Goal: Task Accomplishment & Management: Manage account settings

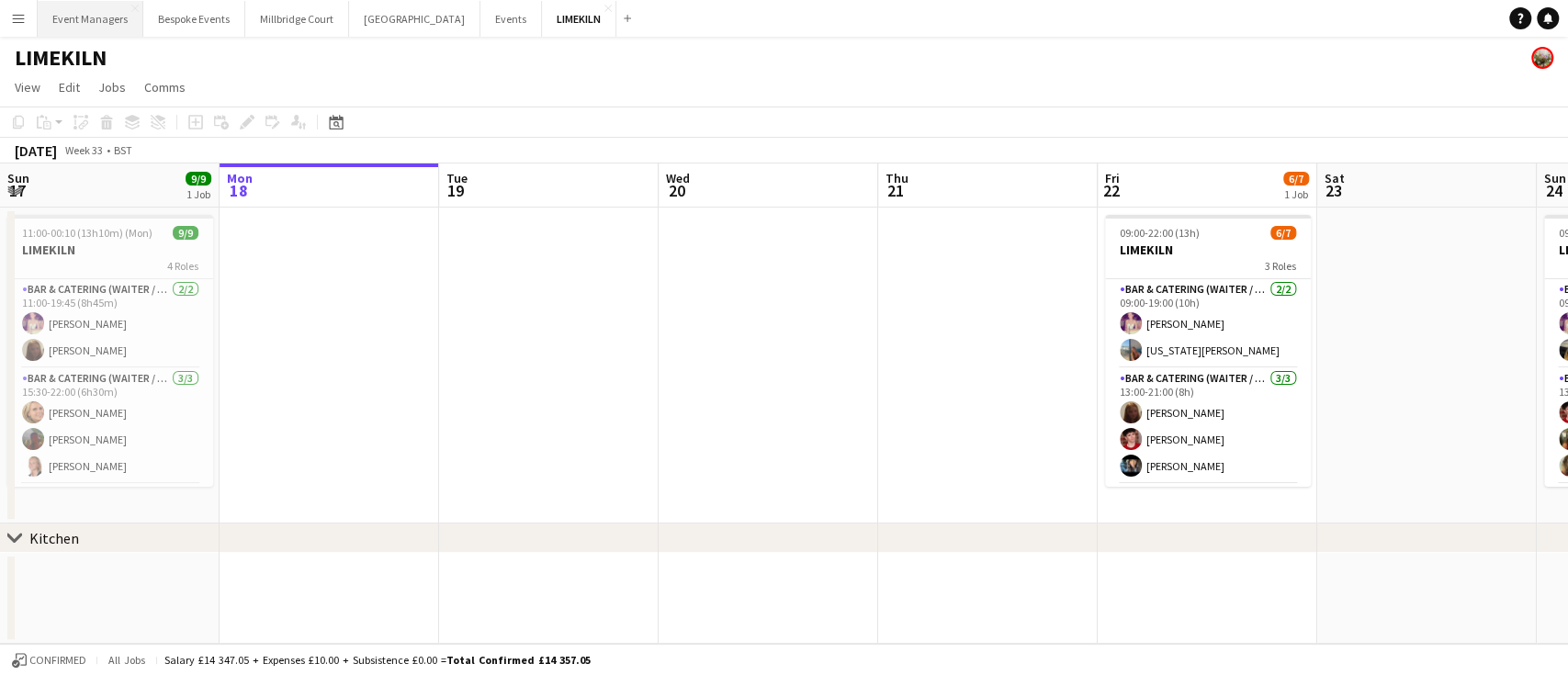
click at [87, 26] on button "Event Managers Close" at bounding box center [90, 19] width 106 height 36
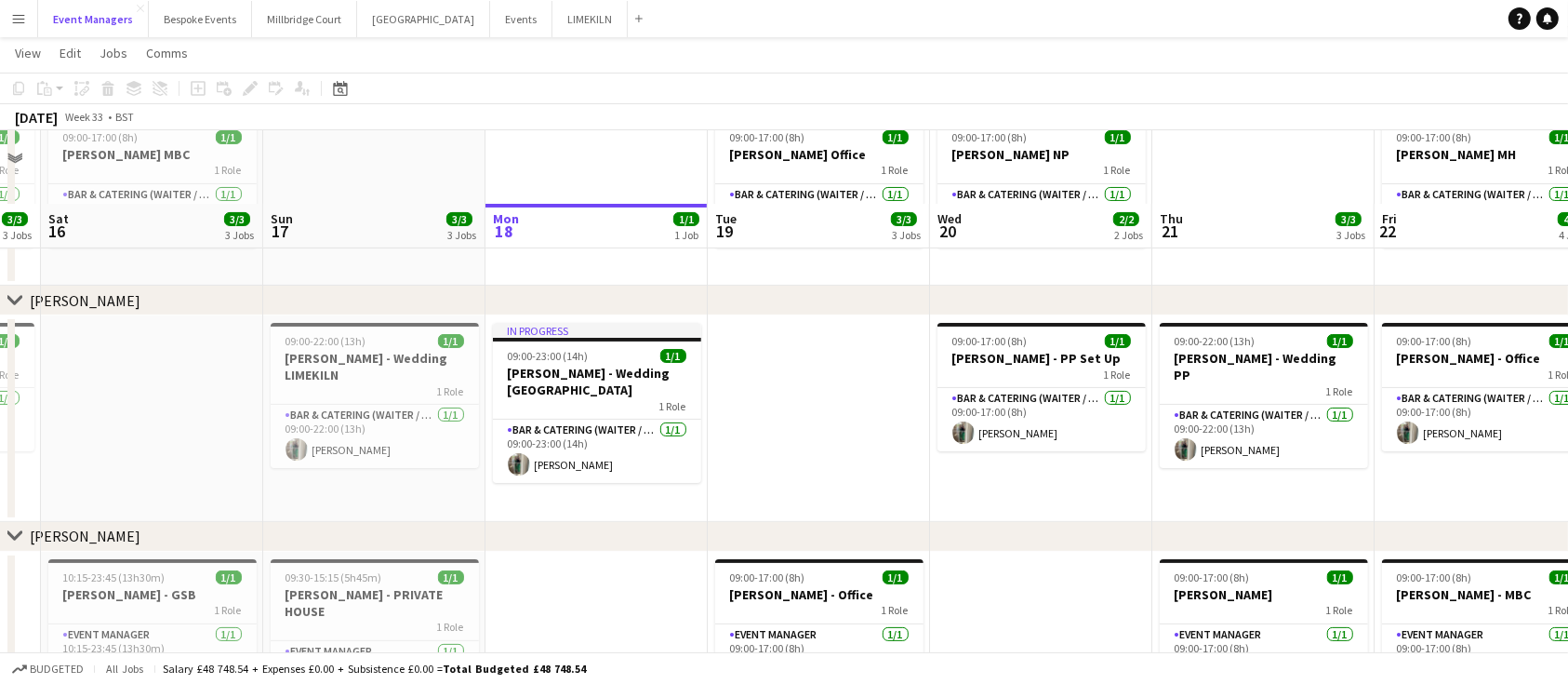
scroll to position [408, 0]
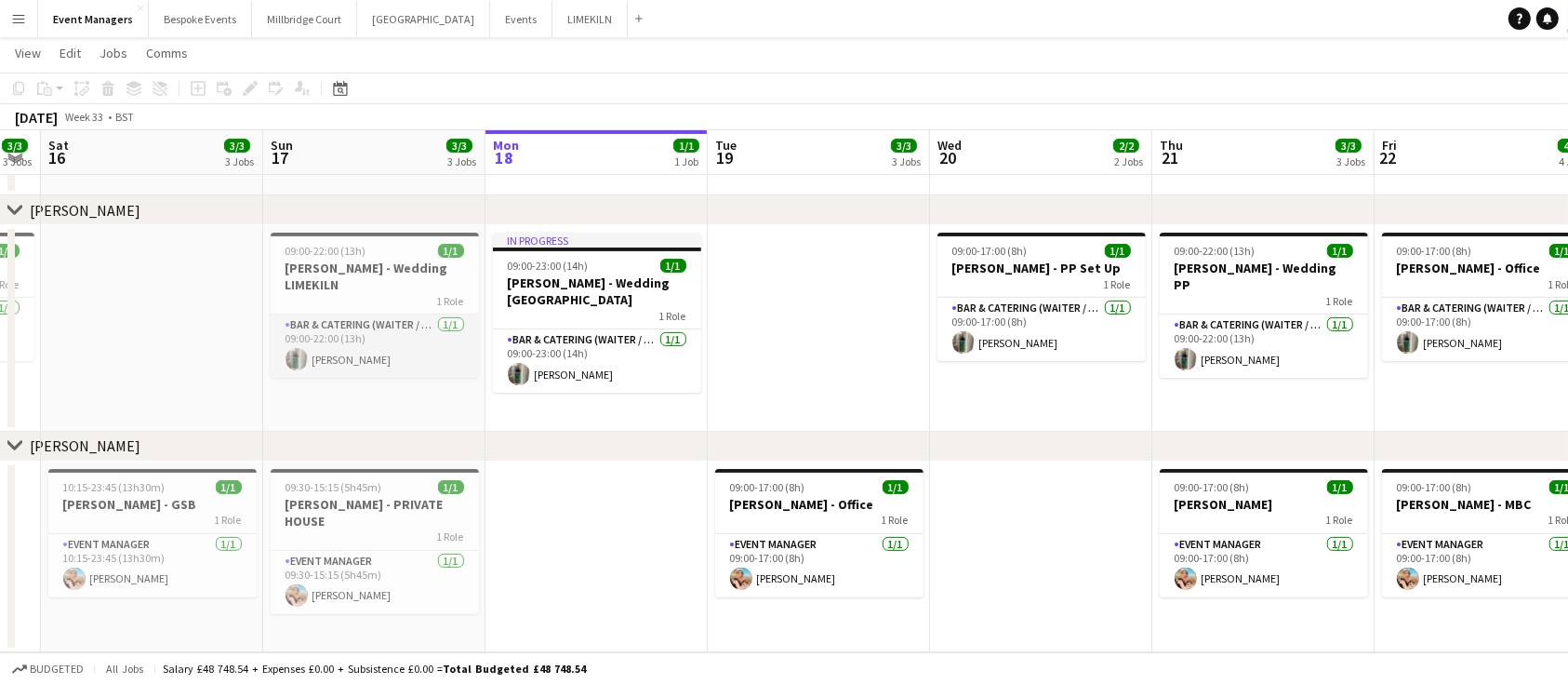
click at [378, 330] on app-card-role "Bar & Catering (Waiter / waitress) [DATE] 09:00-22:00 (13h) [PERSON_NAME]" at bounding box center [375, 345] width 209 height 64
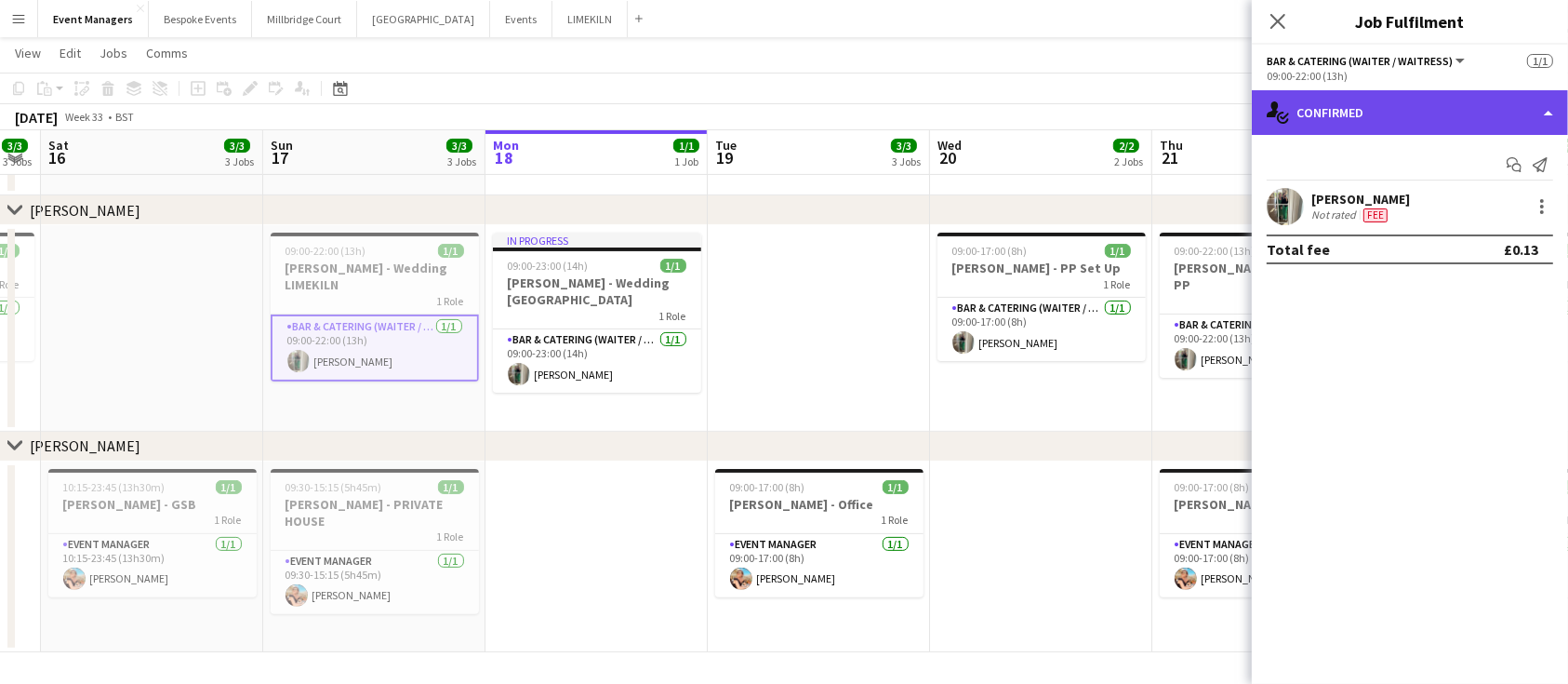
click at [1383, 124] on div "single-neutral-actions-check-2 Confirmed" at bounding box center [1410, 112] width 316 height 45
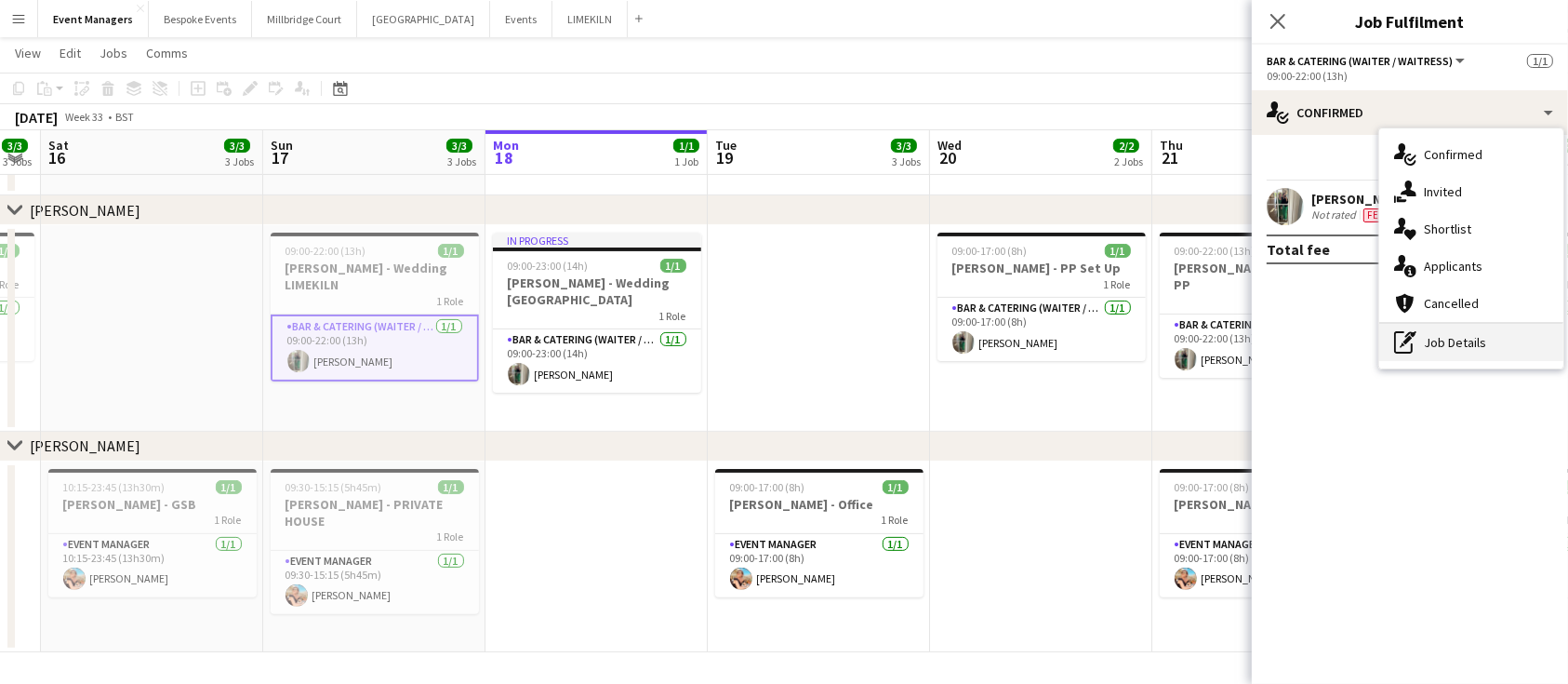
click at [1441, 337] on div "pen-write Job Details" at bounding box center [1471, 342] width 184 height 37
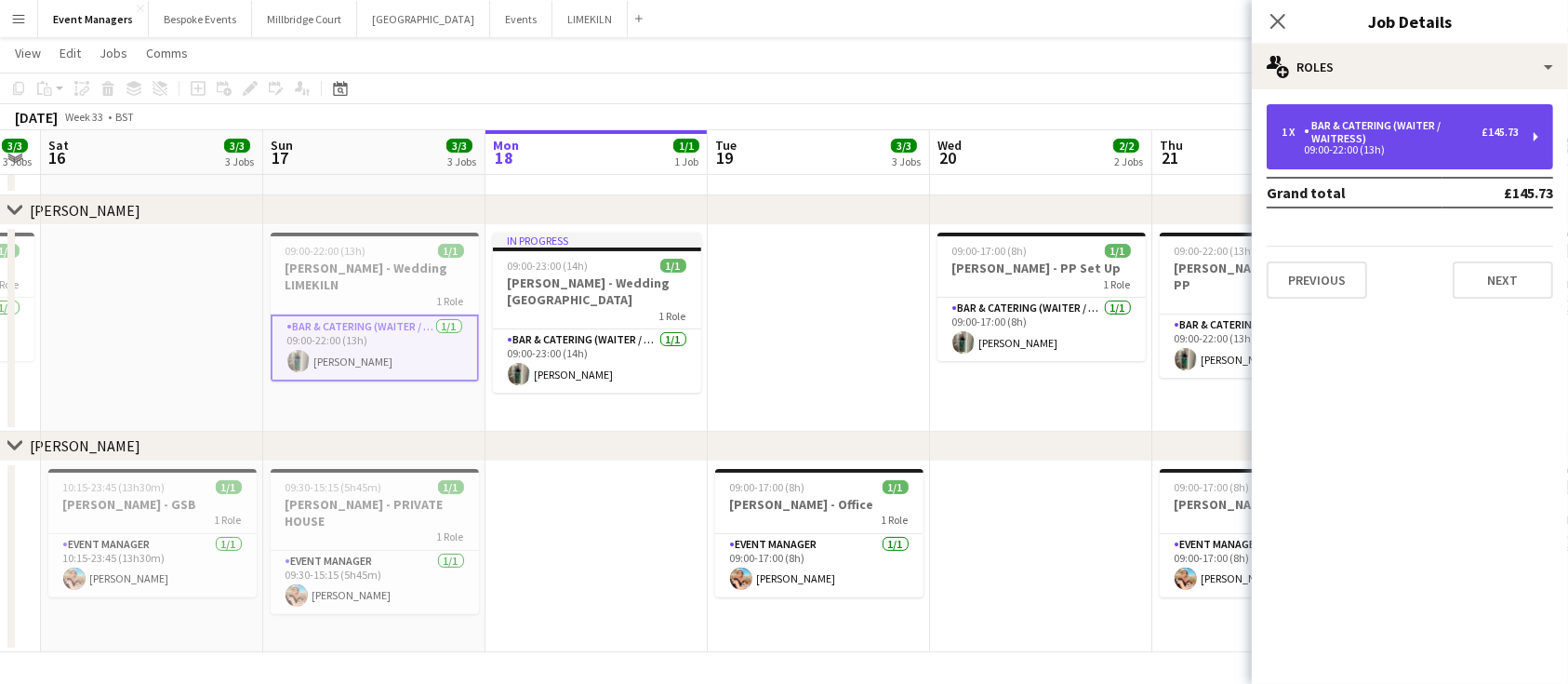
click at [1325, 145] on div "09:00-22:00 (13h)" at bounding box center [1400, 150] width 237 height 9
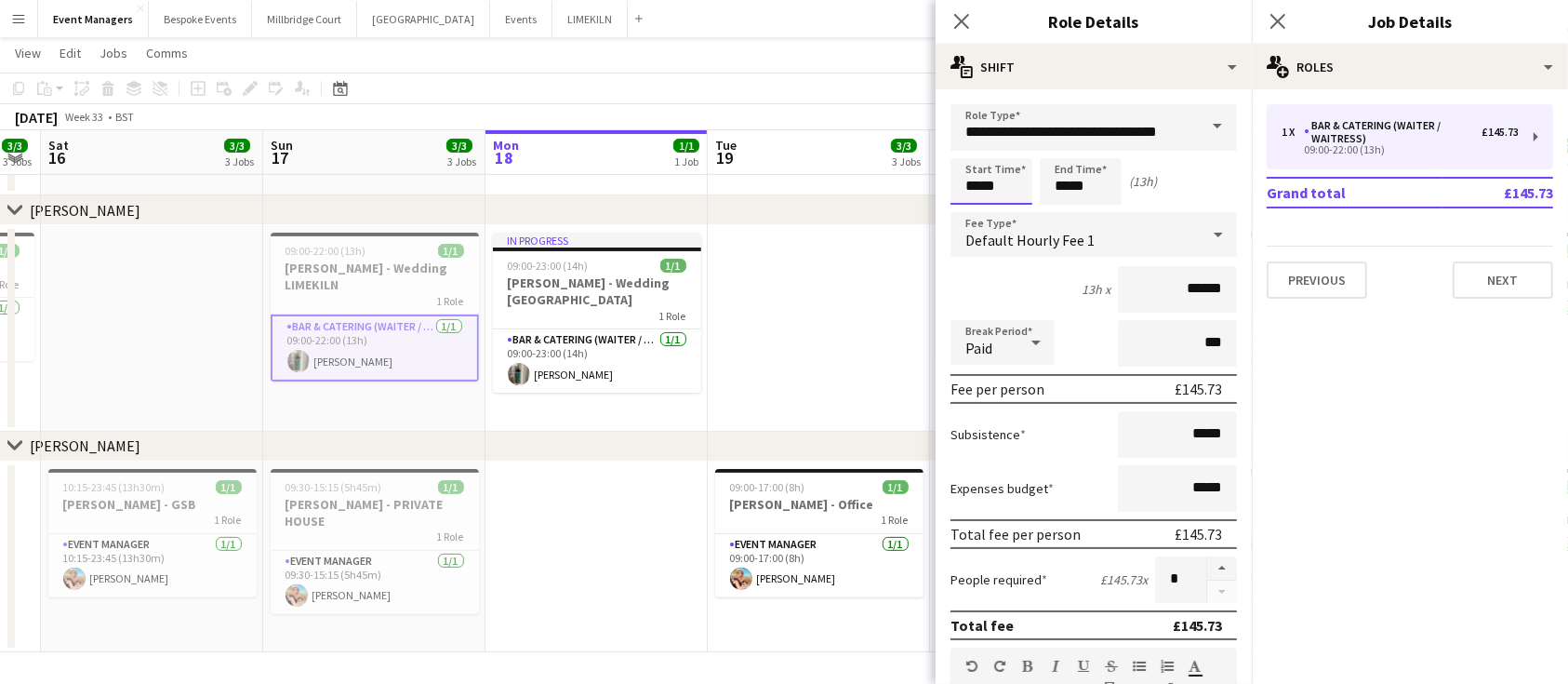
scroll to position [0, 0]
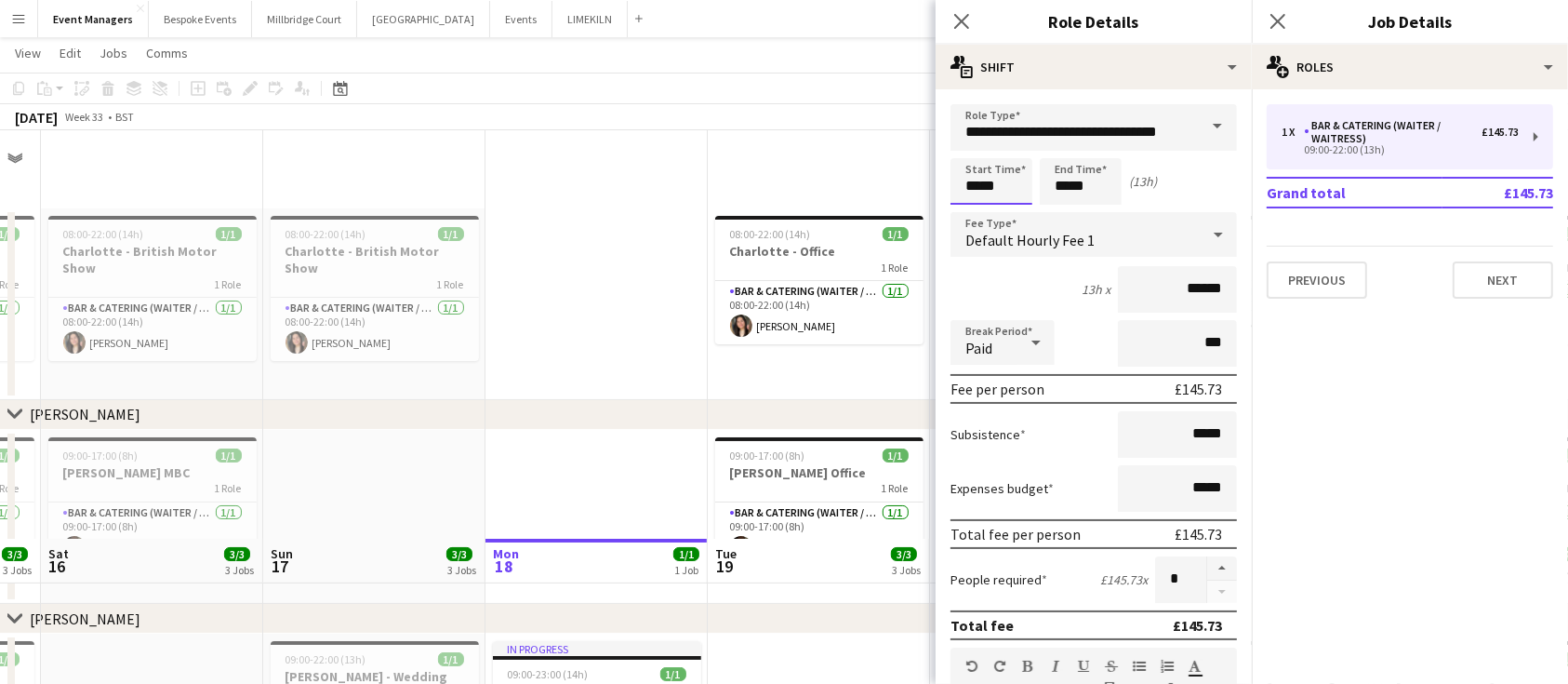
click at [1008, 187] on body "Menu Boards Boards Boards All jobs Status Workforce Workforce My Workforce Recr…" at bounding box center [784, 545] width 1568 height 1092
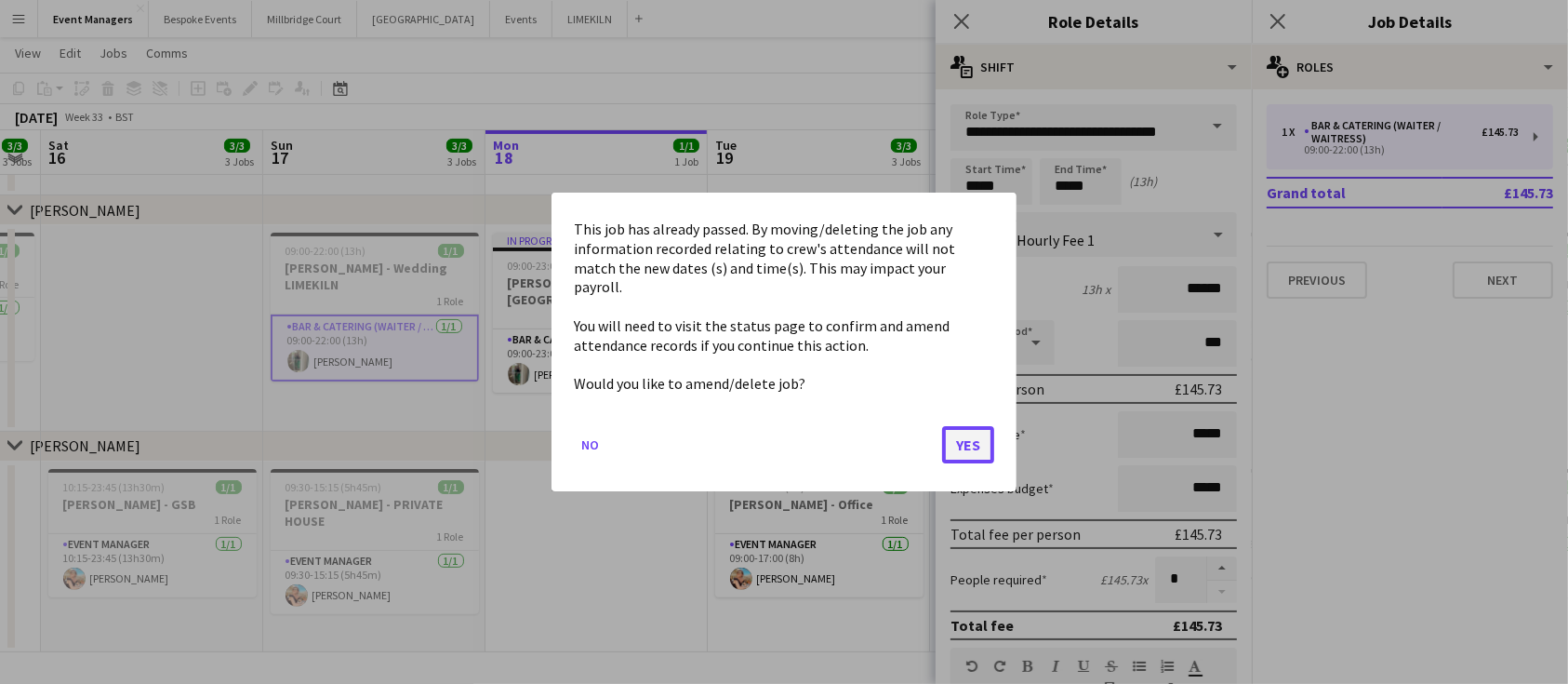
click at [968, 427] on button "Yes" at bounding box center [968, 444] width 52 height 37
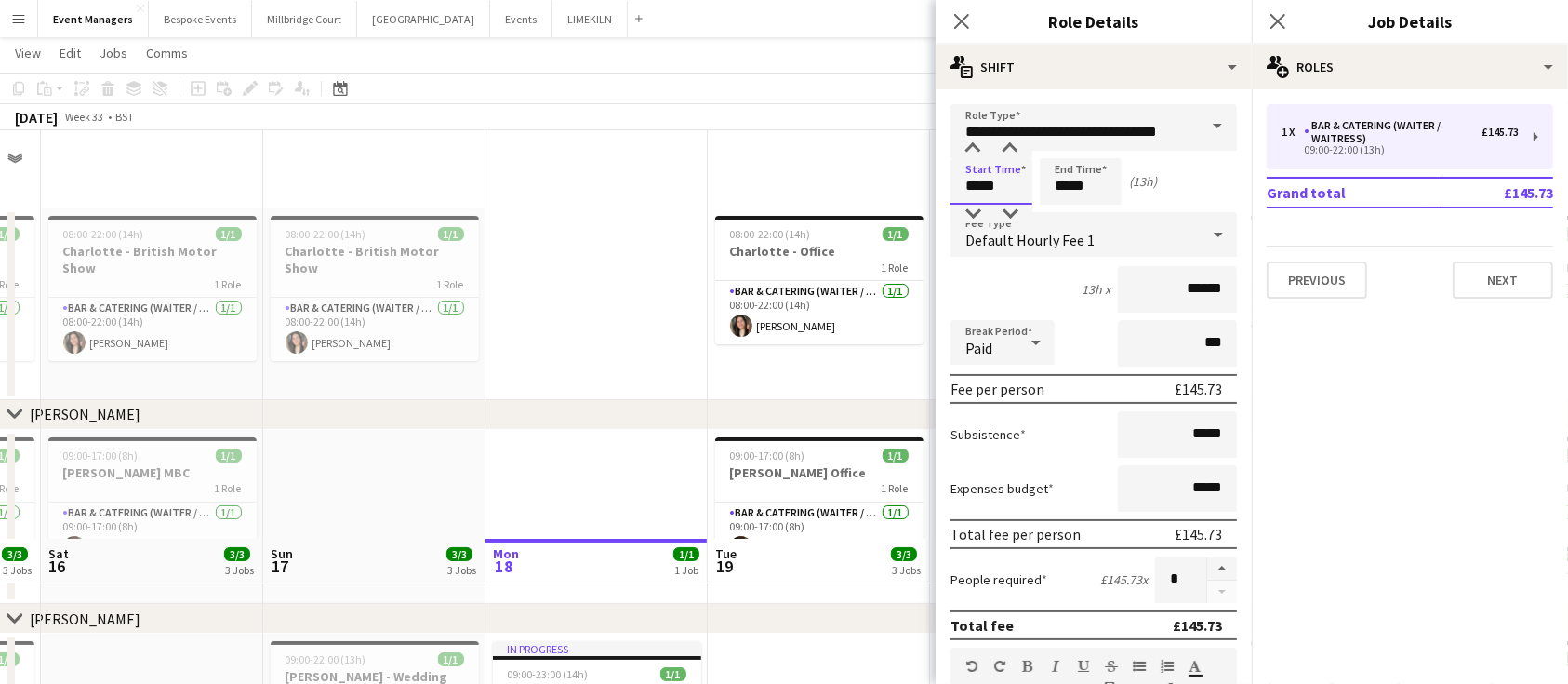
scroll to position [408, 0]
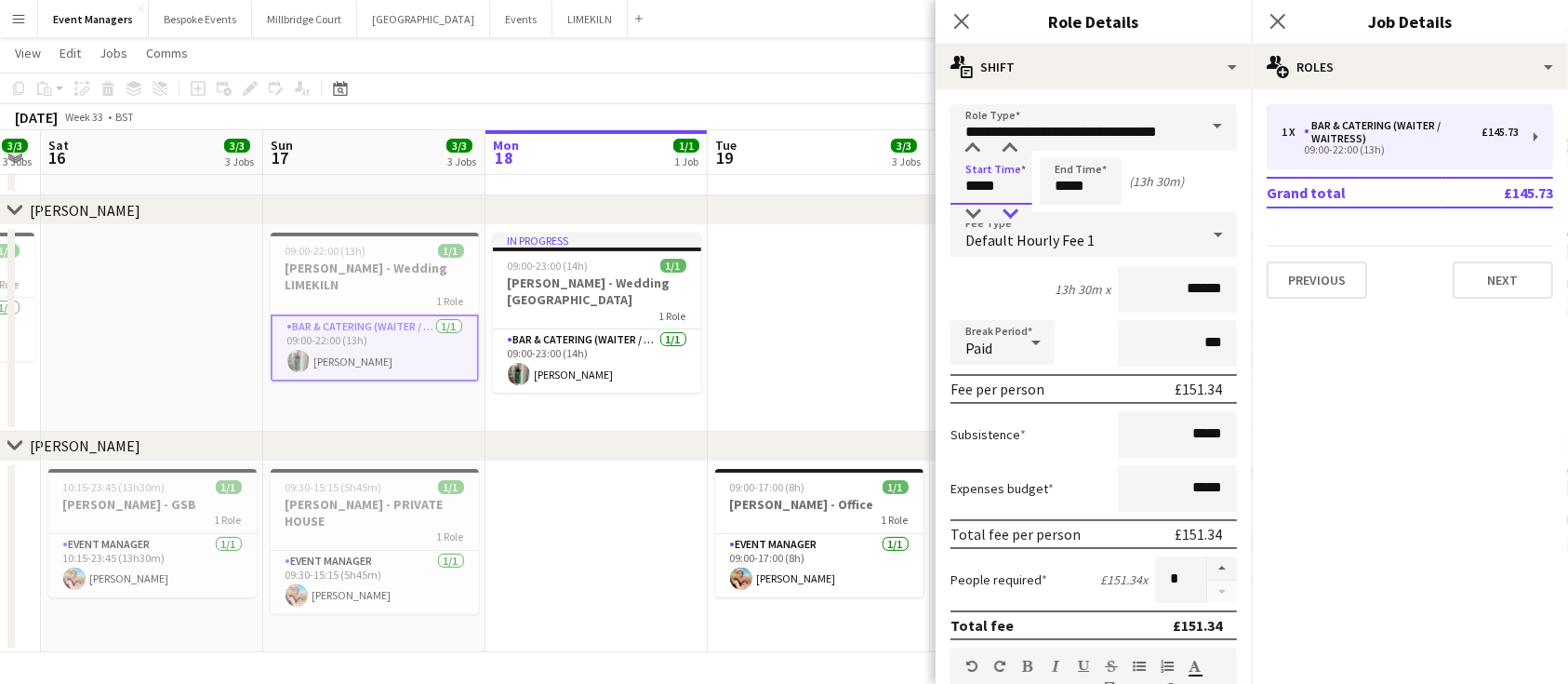
type input "*****"
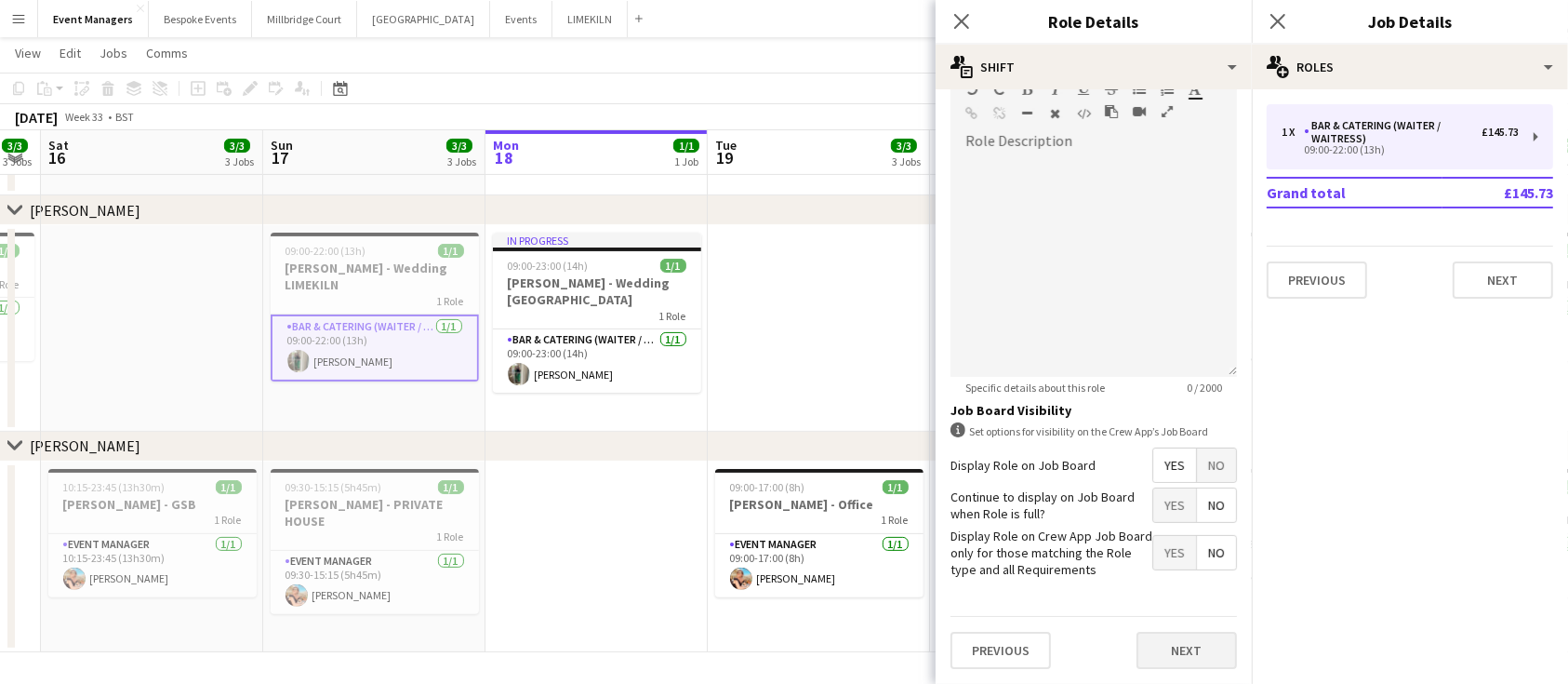
type input "*****"
click at [1169, 647] on button "Next" at bounding box center [1187, 650] width 101 height 37
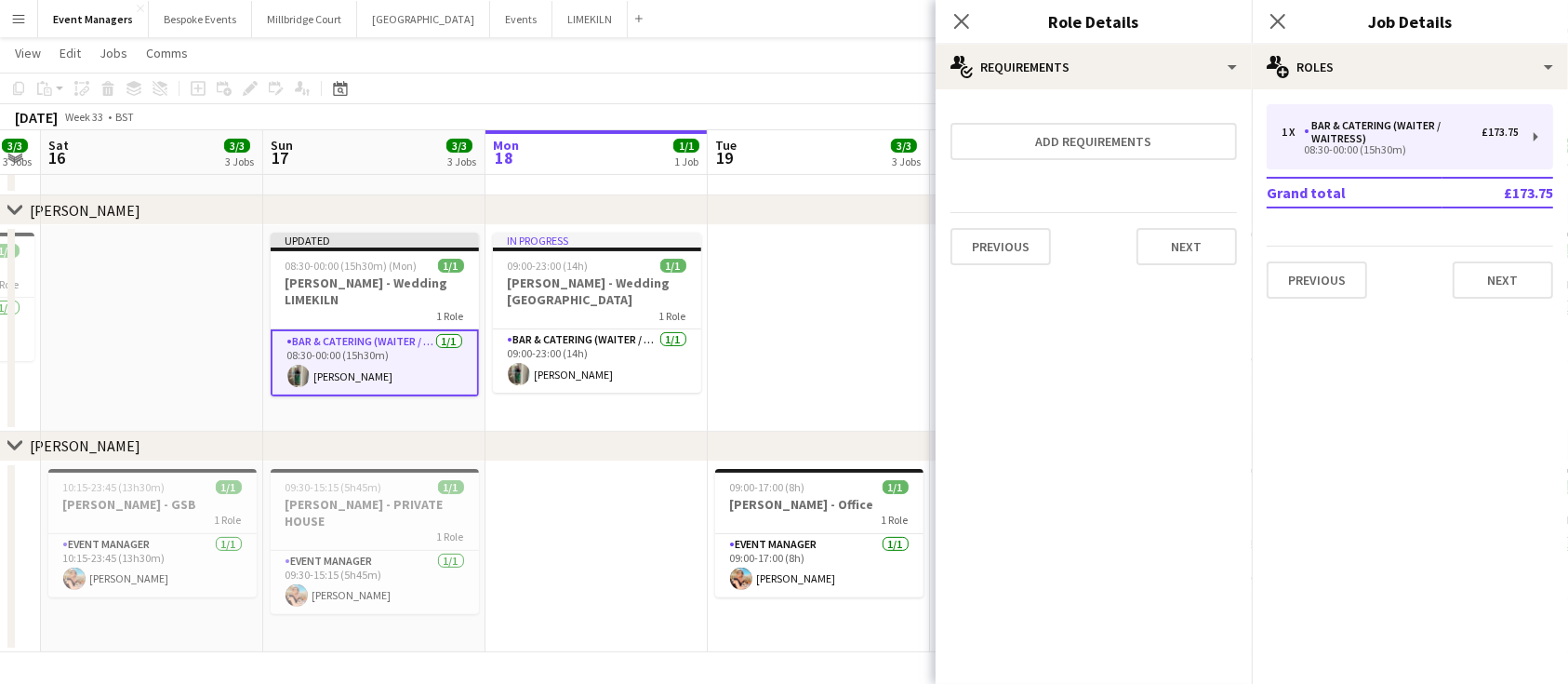
scroll to position [0, 0]
click at [1285, 23] on icon "Close pop-in" at bounding box center [1278, 21] width 18 height 18
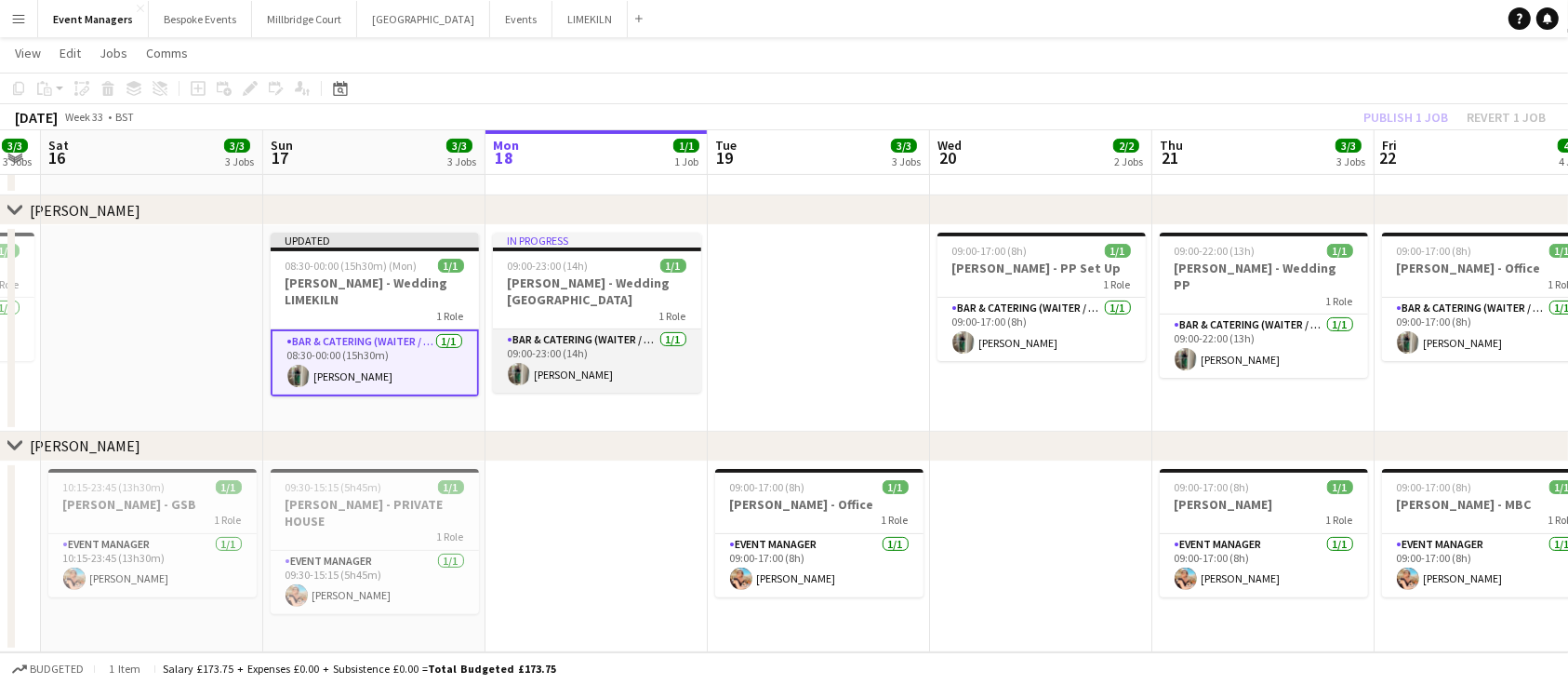
click at [591, 351] on app-card-role "Bar & Catering (Waiter / waitress) [DATE] 09:00-23:00 (14h) [PERSON_NAME]" at bounding box center [598, 360] width 209 height 64
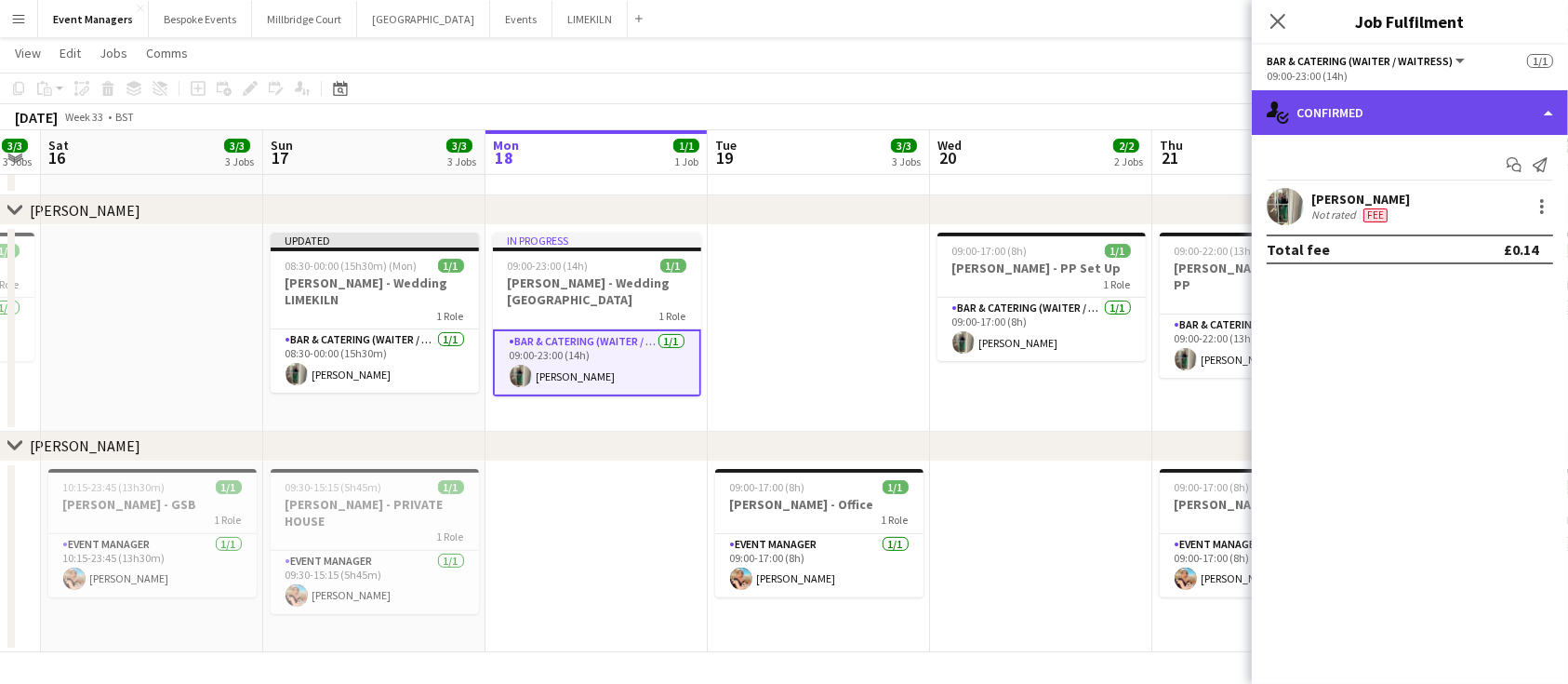
click at [1375, 113] on div "single-neutral-actions-check-2 Confirmed" at bounding box center [1410, 112] width 316 height 45
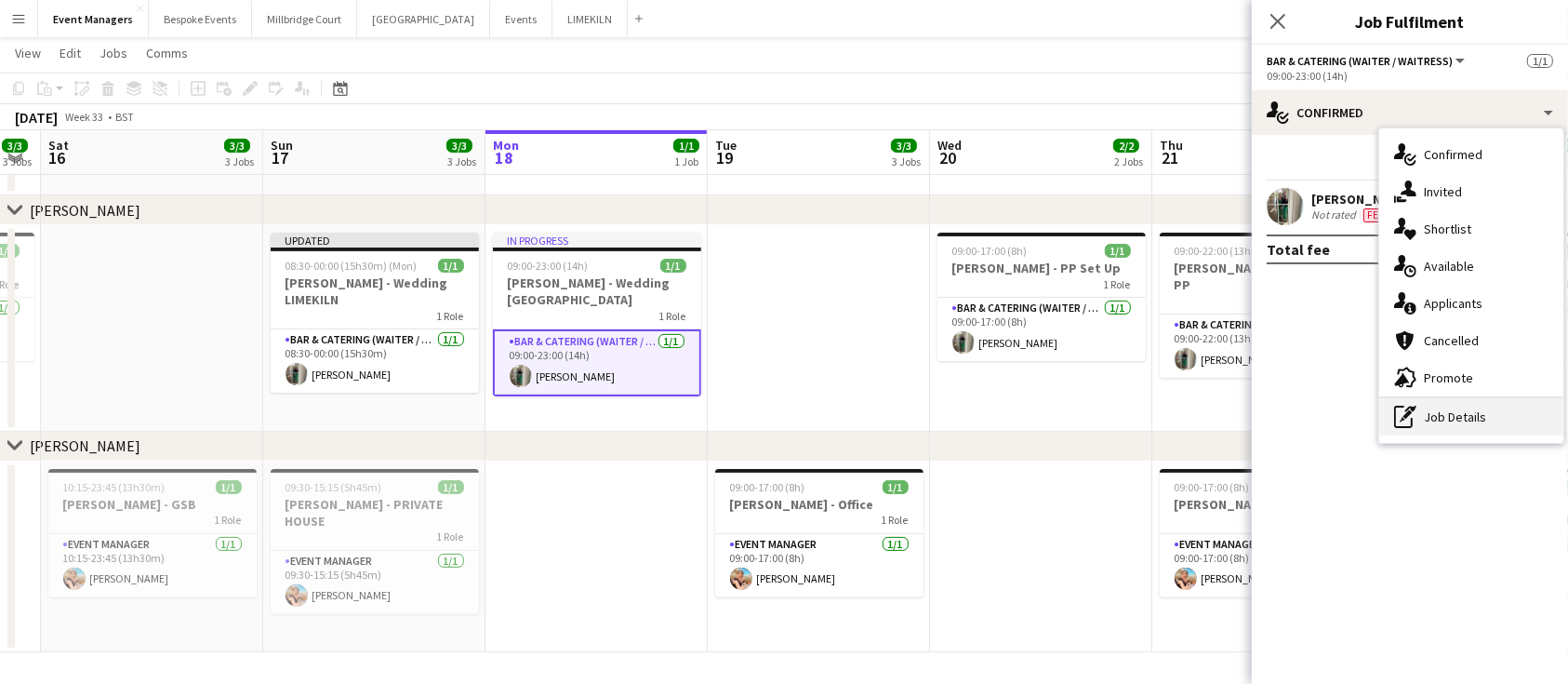
click at [1447, 419] on div "pen-write Job Details" at bounding box center [1471, 416] width 184 height 37
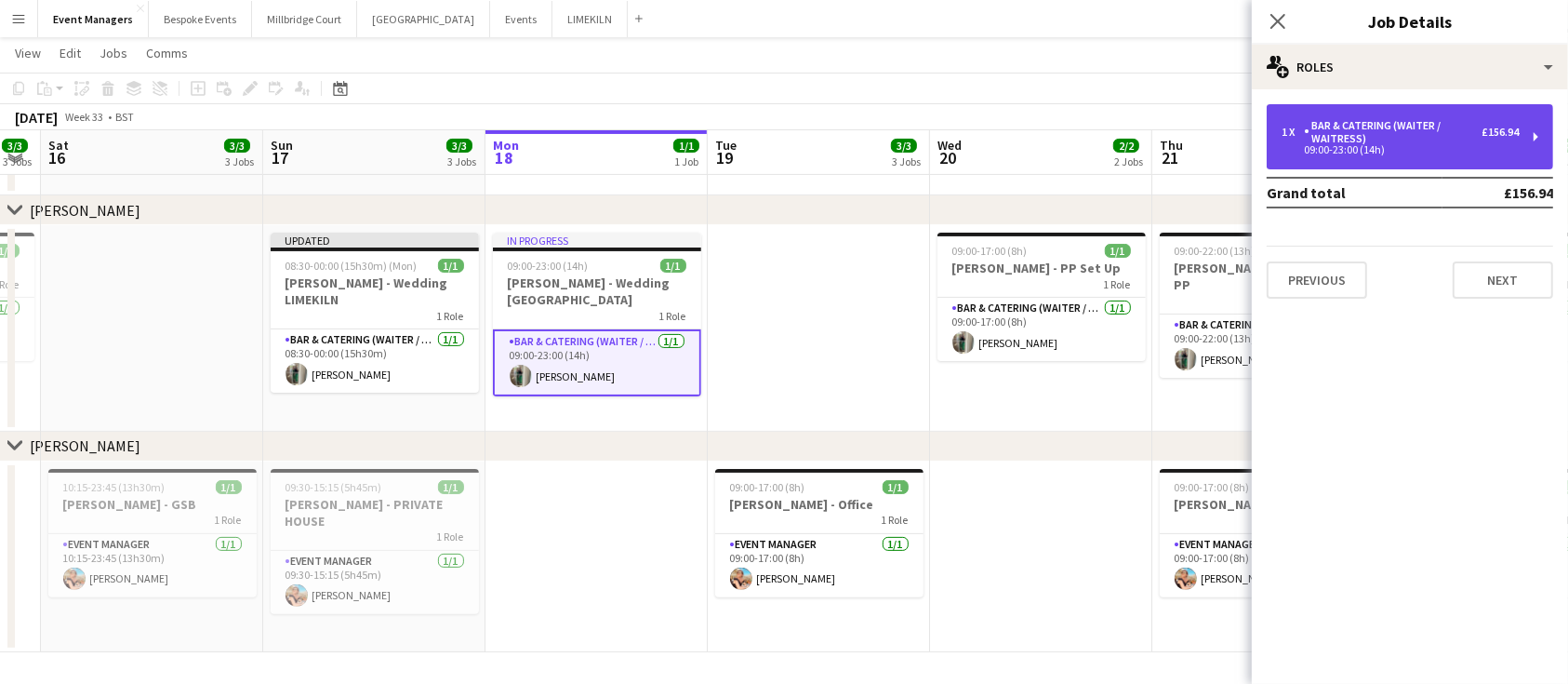
click at [1407, 139] on div "Bar & Catering (Waiter / waitress)" at bounding box center [1393, 132] width 177 height 26
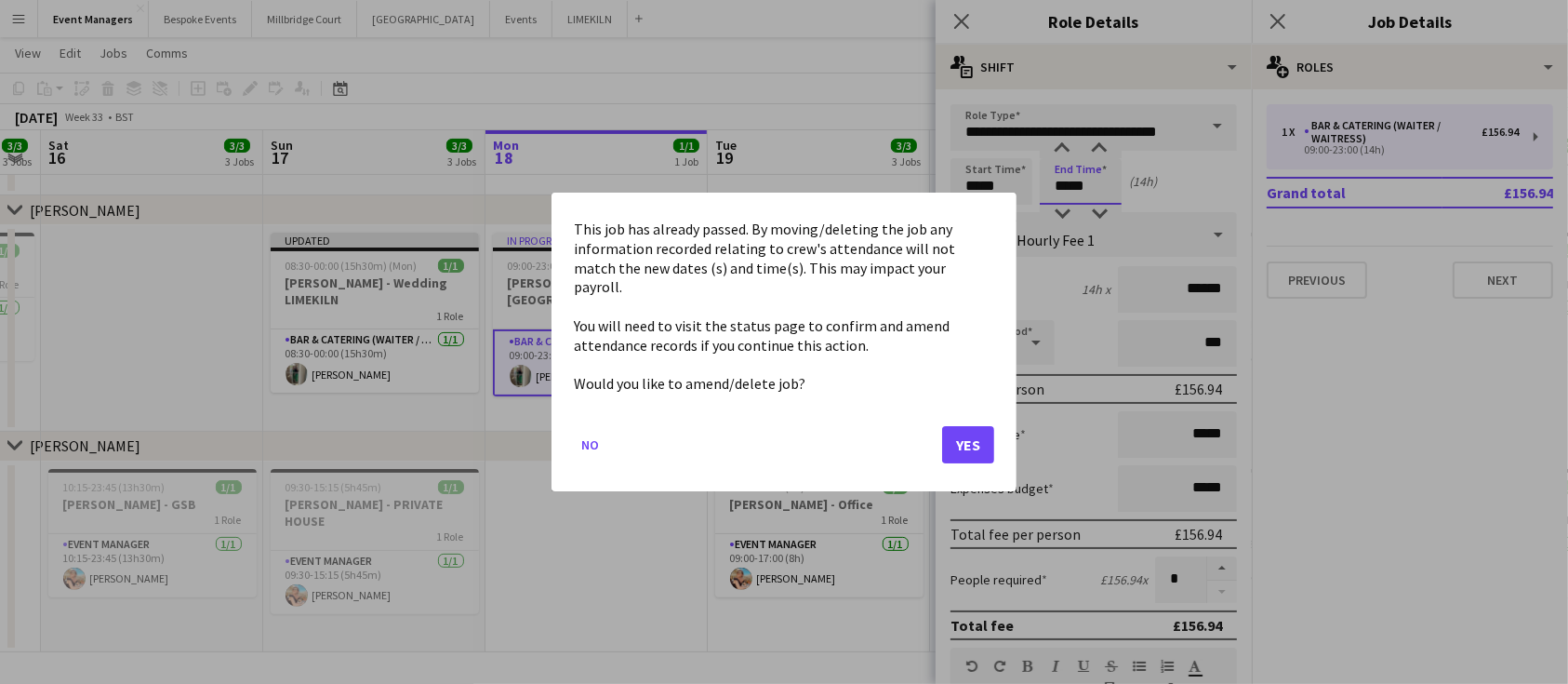
click at [1108, 180] on body "Menu Boards Boards Boards All jobs Status Workforce Workforce My Workforce Recr…" at bounding box center [784, 138] width 1568 height 1092
click at [977, 430] on button "Yes" at bounding box center [968, 444] width 52 height 37
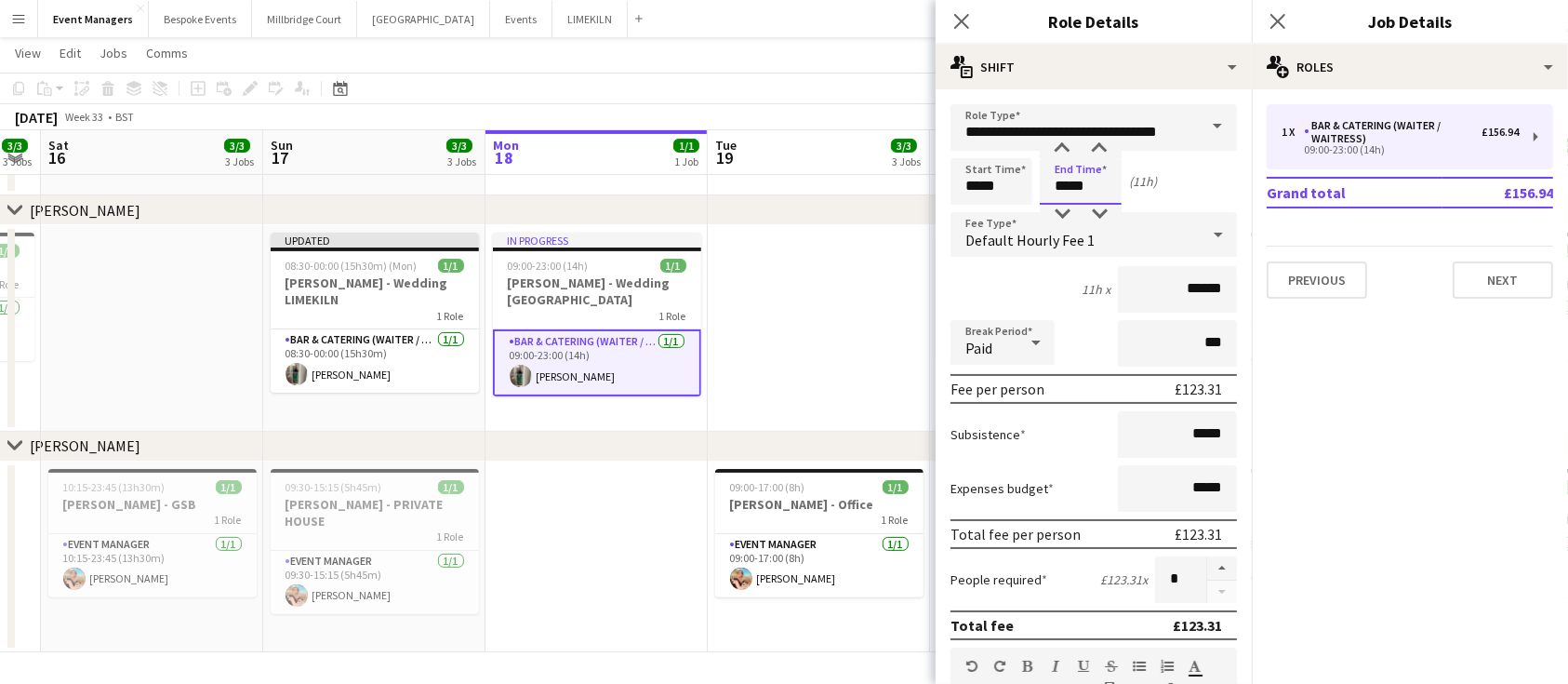
scroll to position [591, 0]
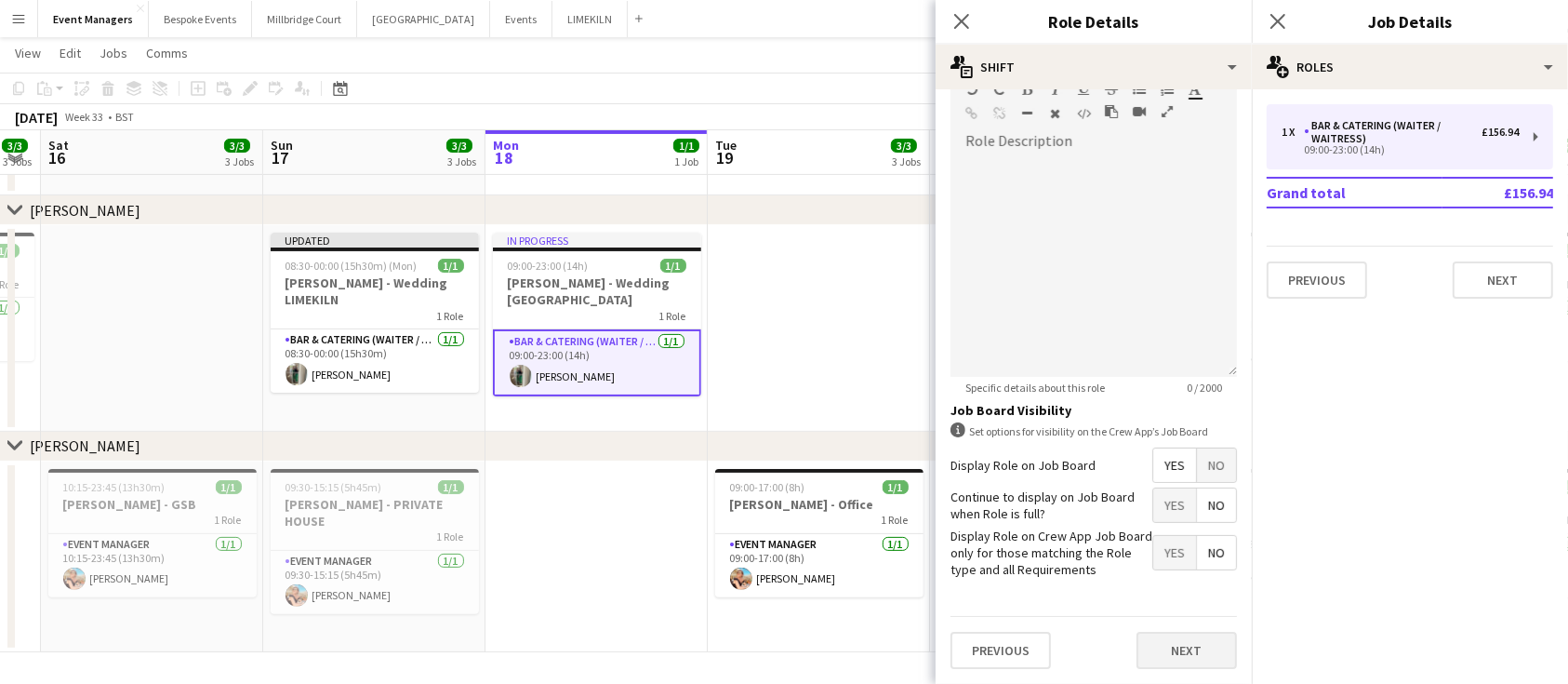
type input "*****"
click at [1148, 638] on button "Next" at bounding box center [1187, 650] width 101 height 37
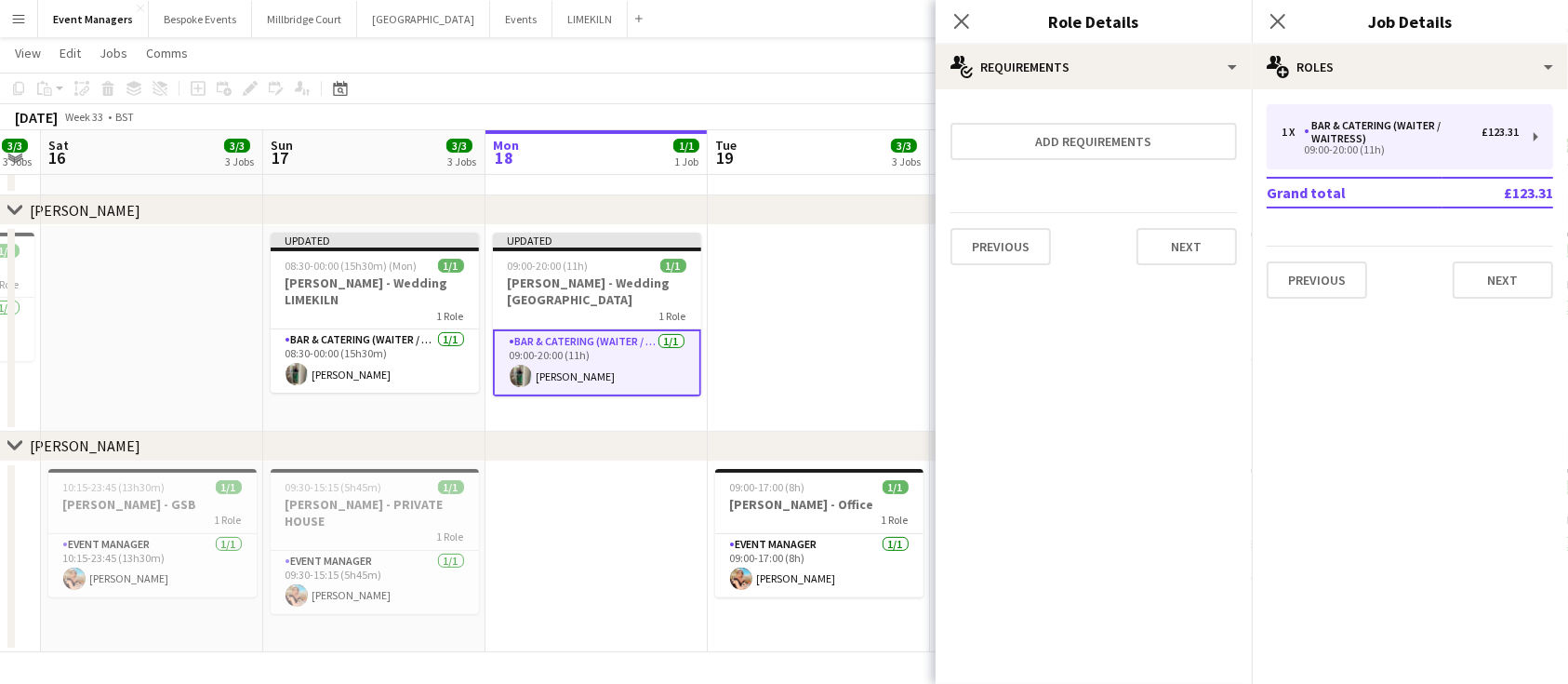
scroll to position [0, 0]
click at [1279, 21] on icon at bounding box center [1278, 21] width 18 height 18
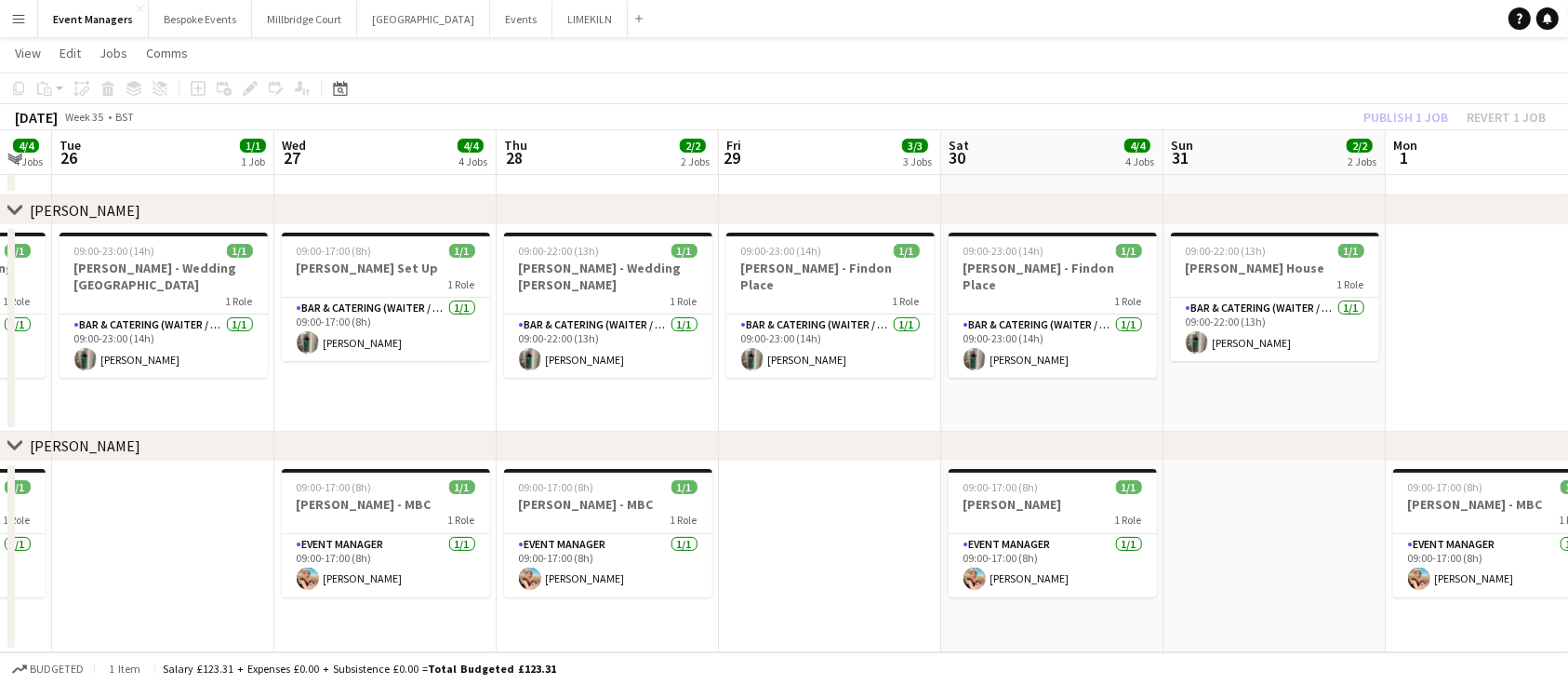
scroll to position [0, 839]
click at [1398, 120] on div "Publish 1 job Revert 1 job" at bounding box center [1454, 117] width 227 height 24
click at [1398, 120] on button "Publish 1 job" at bounding box center [1406, 117] width 100 height 24
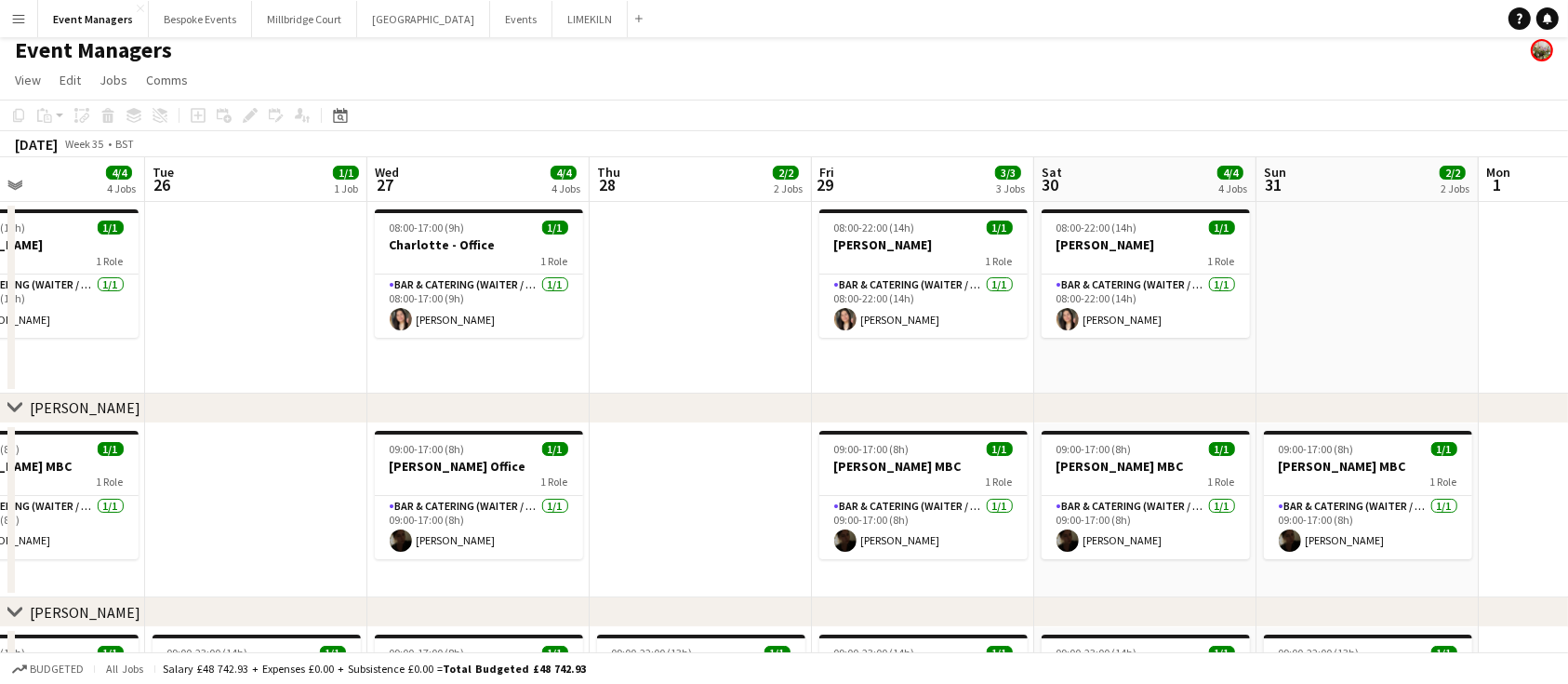
scroll to position [0, 0]
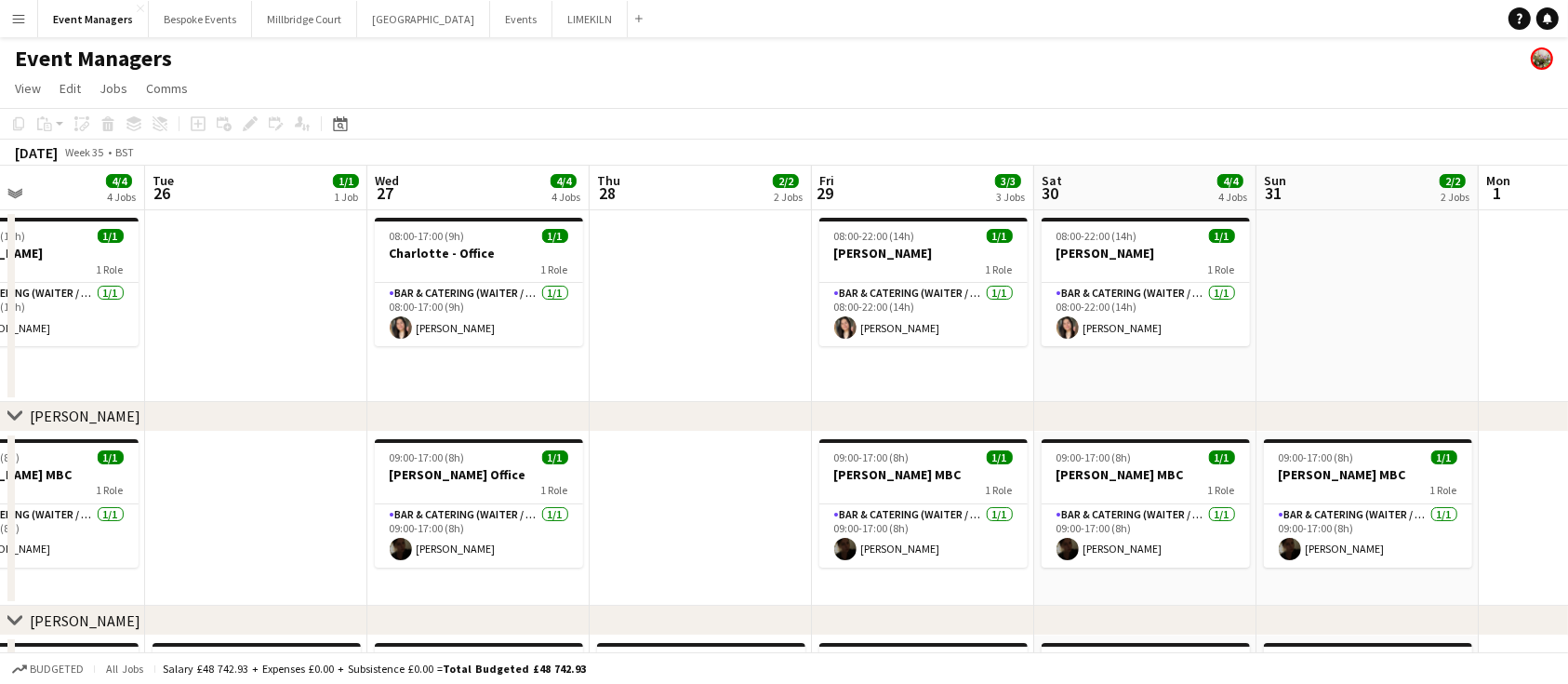
click at [1225, 76] on app-page-menu "View Day view expanded Day view collapsed Month view Date picker Jump to [DATE]…" at bounding box center [784, 89] width 1568 height 35
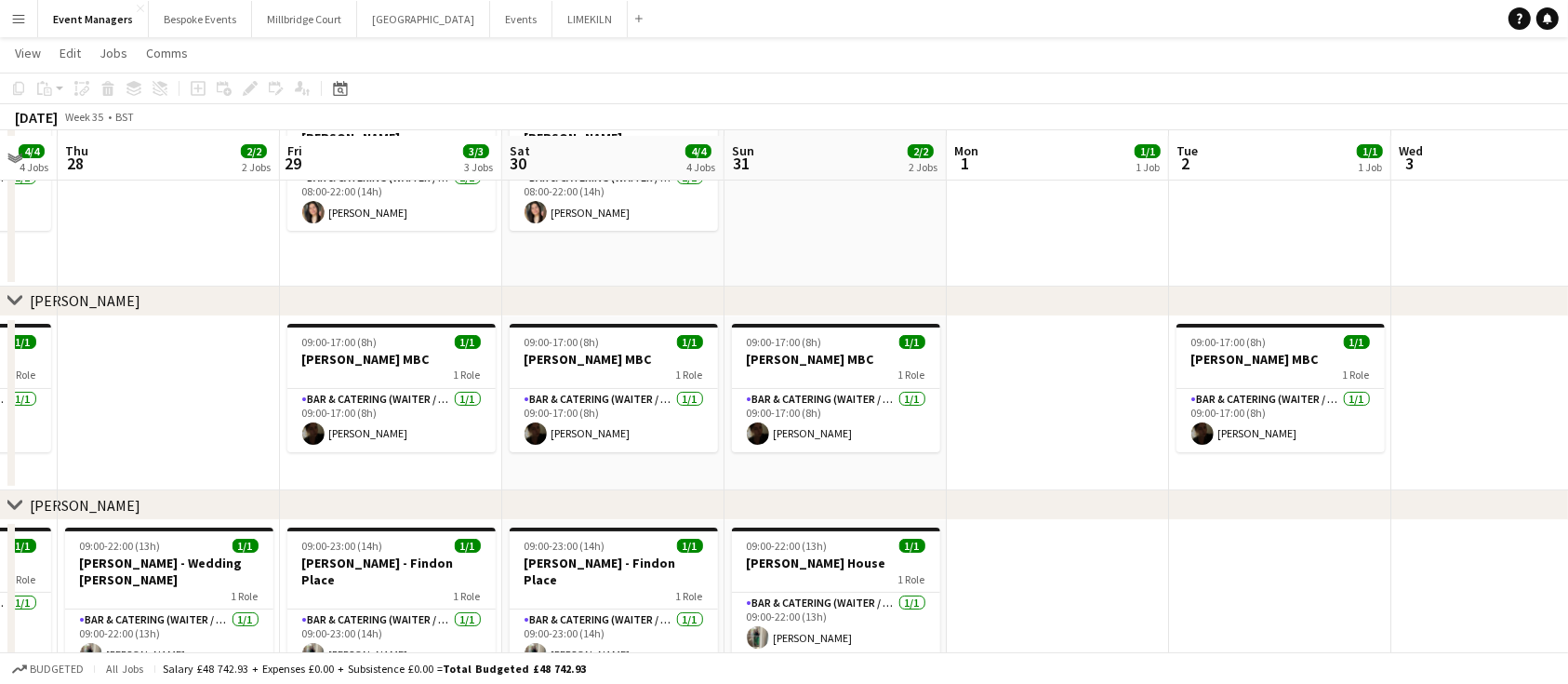
scroll to position [120, 0]
